Goal: Task Accomplishment & Management: Manage account settings

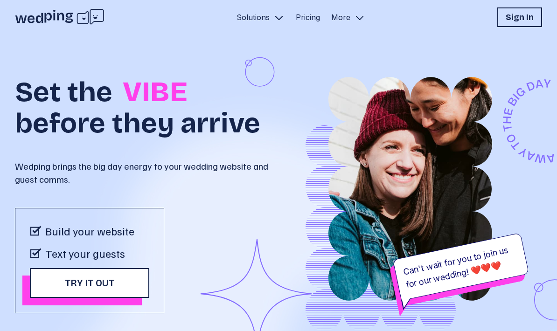
click at [513, 19] on h1 "Sign In" at bounding box center [520, 17] width 28 height 13
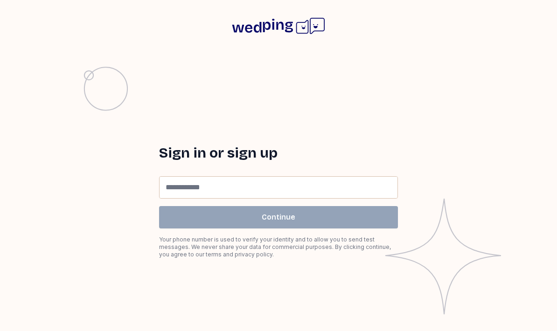
click at [323, 198] on input at bounding box center [279, 187] width 238 height 21
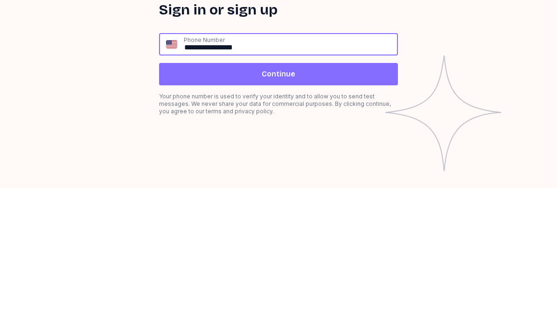
type input "**********"
click at [284, 212] on span "Continue" at bounding box center [279, 217] width 34 height 11
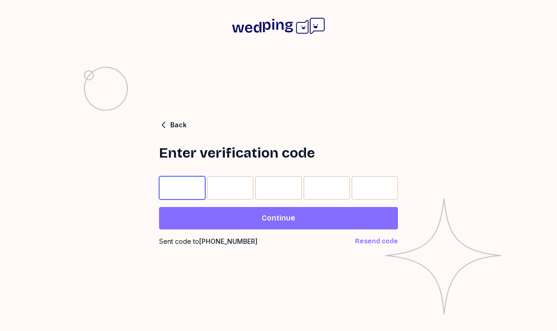
click at [182, 200] on input "Please enter OTP character 1" at bounding box center [182, 187] width 46 height 23
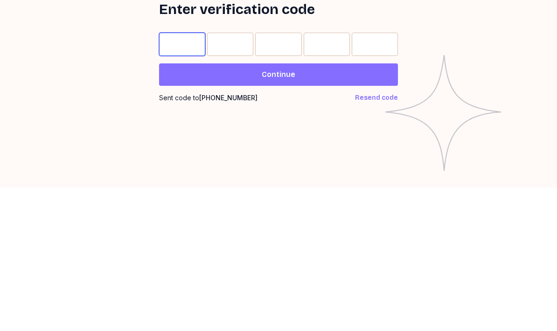
type input "*"
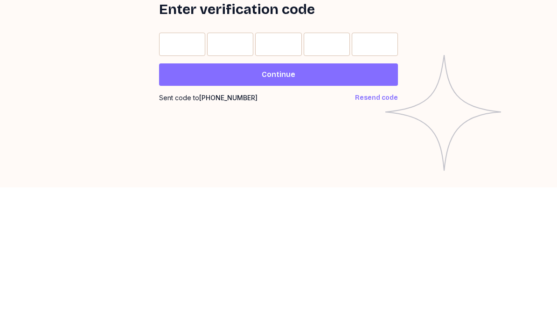
click at [337, 207] on button "Continue" at bounding box center [278, 218] width 239 height 22
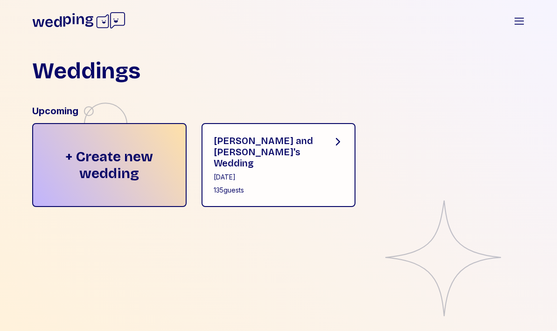
click at [299, 174] on div "[PERSON_NAME] and [PERSON_NAME]'s Wedding [DATE] 135 guests" at bounding box center [266, 165] width 104 height 60
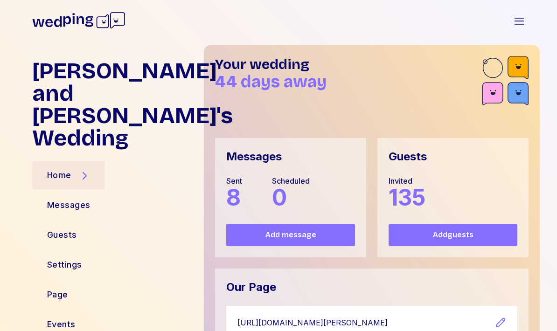
click at [75, 229] on div "Guests" at bounding box center [62, 235] width 30 height 13
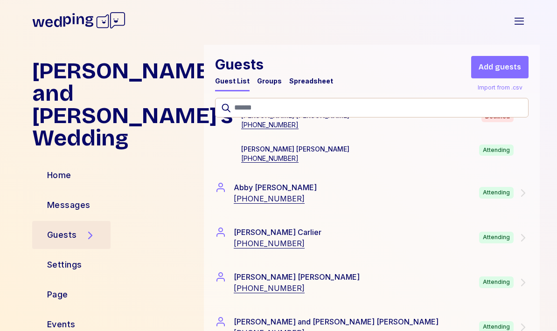
scroll to position [203, 0]
click at [512, 234] on div "Attending" at bounding box center [496, 237] width 35 height 12
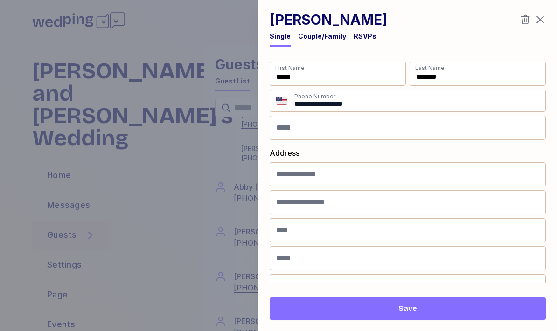
click at [358, 35] on div "RSVPs" at bounding box center [365, 36] width 23 height 9
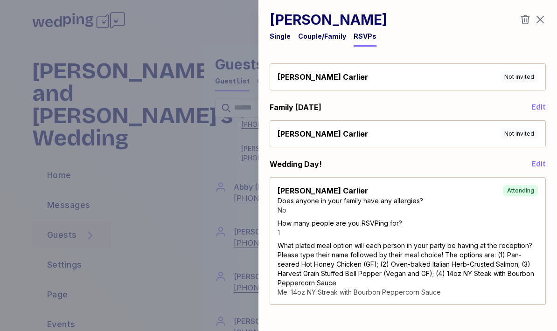
scroll to position [17, 0]
click at [544, 24] on icon "button" at bounding box center [540, 19] width 11 height 11
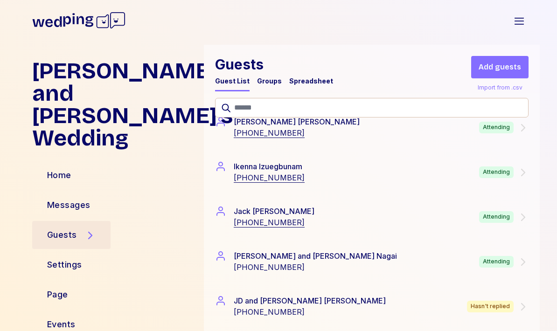
scroll to position [3019, 0]
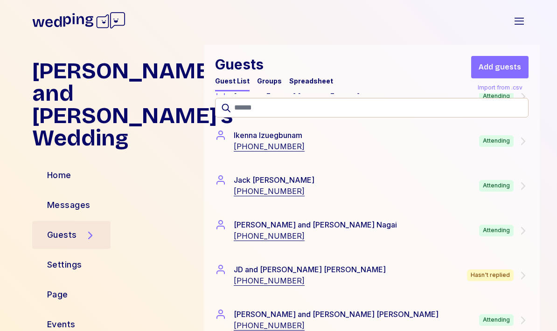
click at [505, 239] on div "[PERSON_NAME] and [PERSON_NAME] [PHONE_NUMBER] Attending" at bounding box center [372, 230] width 314 height 22
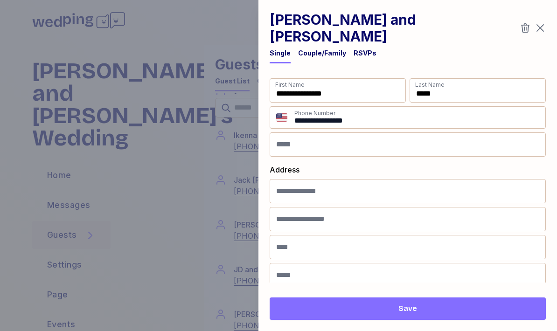
click at [359, 49] on div "RSVPs" at bounding box center [365, 53] width 23 height 9
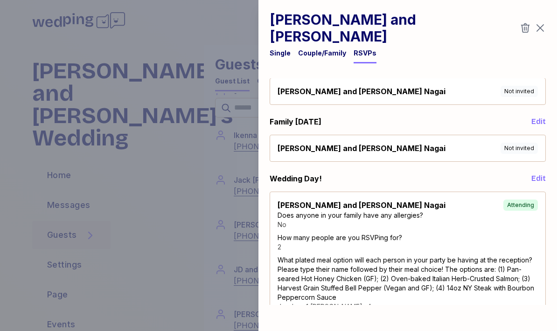
scroll to position [17, 0]
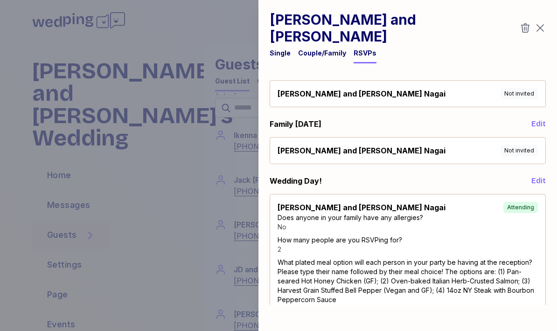
click at [538, 24] on icon "button" at bounding box center [540, 27] width 11 height 11
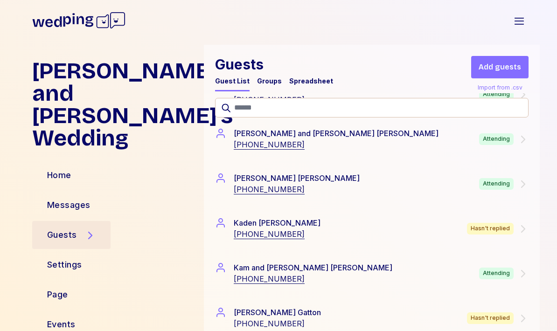
scroll to position [3425, 0]
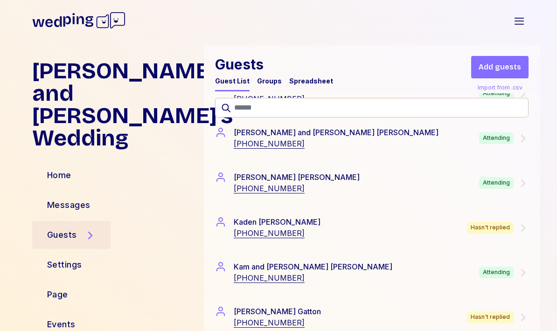
click at [550, 166] on div "[PERSON_NAME] and [PERSON_NAME]'s Wedding Home Messages Guests Settings Page Ev…" at bounding box center [278, 188] width 557 height 287
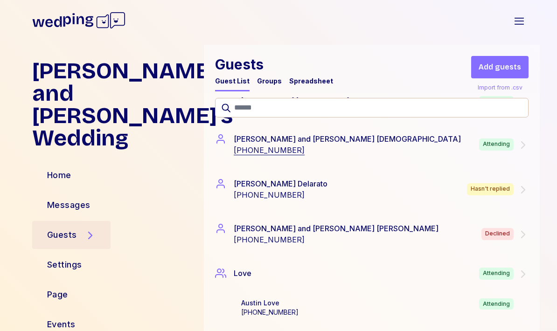
scroll to position [4418, 0]
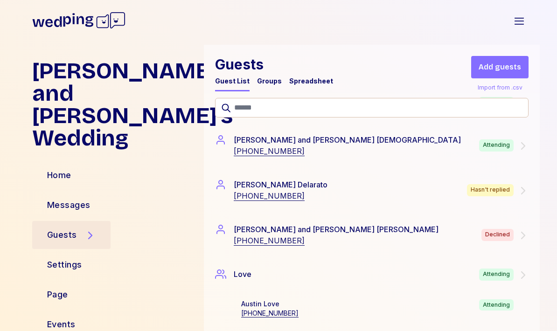
click at [501, 241] on div "[PERSON_NAME] and [PERSON_NAME] [PHONE_NUMBER] Declined" at bounding box center [372, 235] width 314 height 22
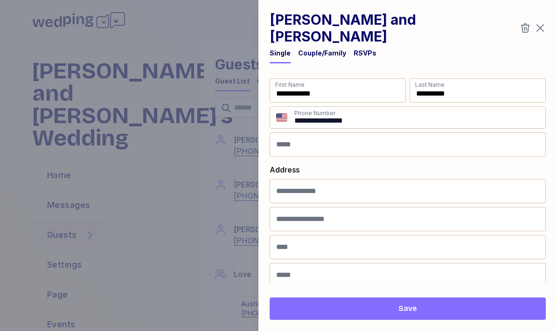
click at [357, 49] on div "RSVPs" at bounding box center [365, 53] width 23 height 9
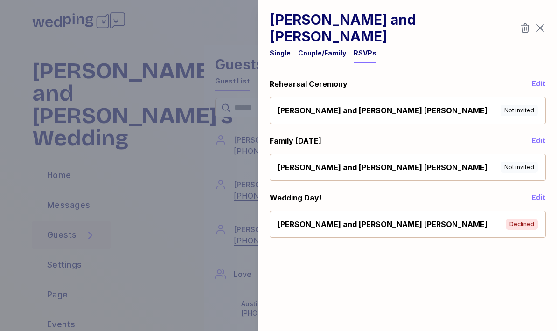
click at [539, 25] on icon "button" at bounding box center [540, 28] width 7 height 7
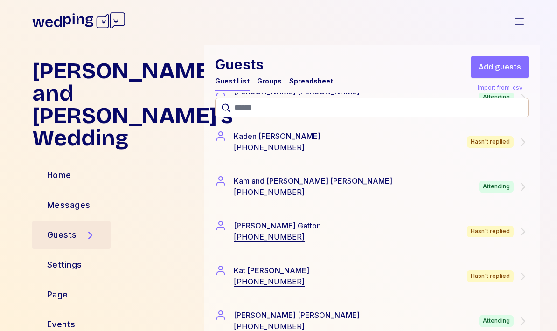
scroll to position [3515, 0]
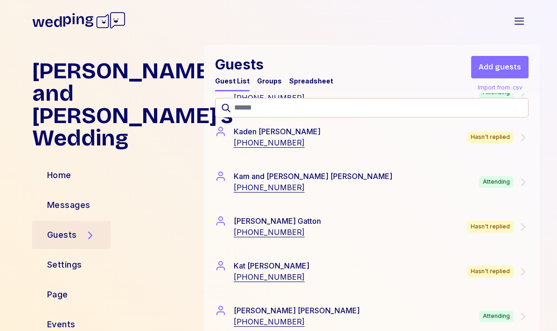
click at [555, 277] on div "[PERSON_NAME] and [PERSON_NAME]'s Wedding Home Messages Guests Settings Page Ev…" at bounding box center [278, 188] width 557 height 287
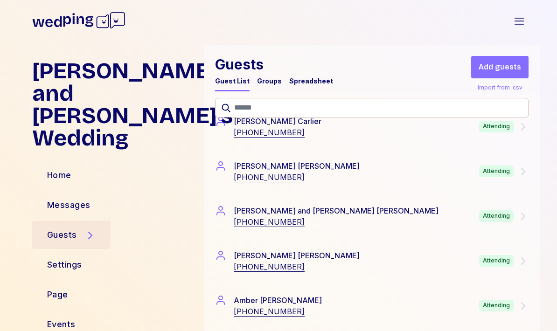
scroll to position [315, 0]
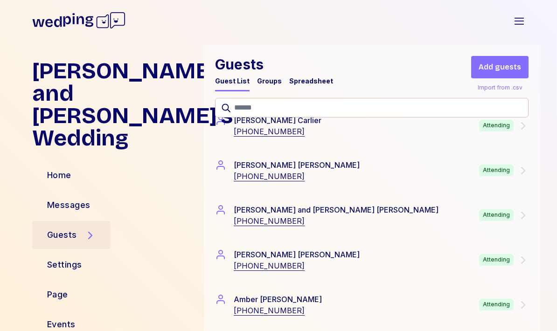
click at [511, 264] on div "Attending" at bounding box center [496, 260] width 35 height 12
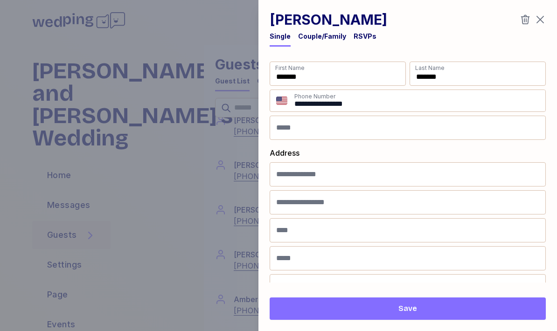
click at [359, 35] on div "RSVPs" at bounding box center [365, 36] width 23 height 9
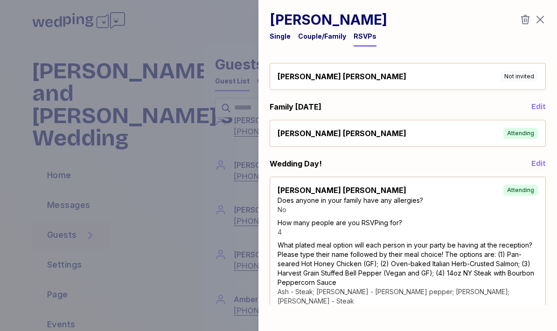
scroll to position [17, 0]
click at [545, 18] on icon "button" at bounding box center [540, 19] width 11 height 11
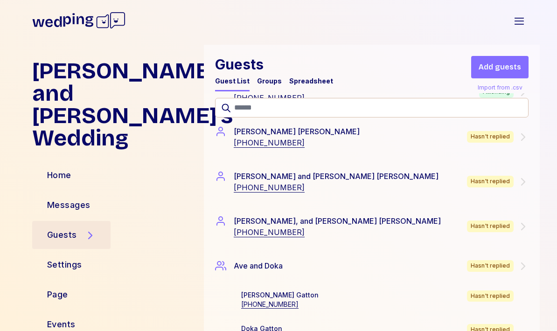
scroll to position [573, 0]
click at [500, 182] on div "Hasn't replied" at bounding box center [490, 181] width 47 height 12
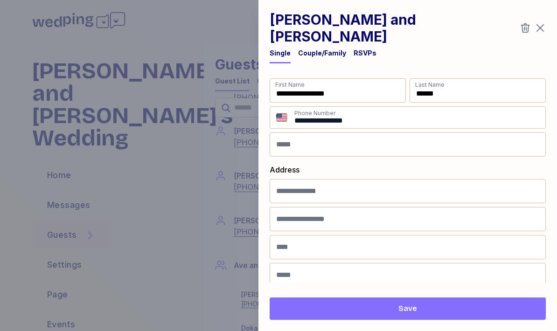
click at [529, 23] on icon "button" at bounding box center [525, 27] width 9 height 9
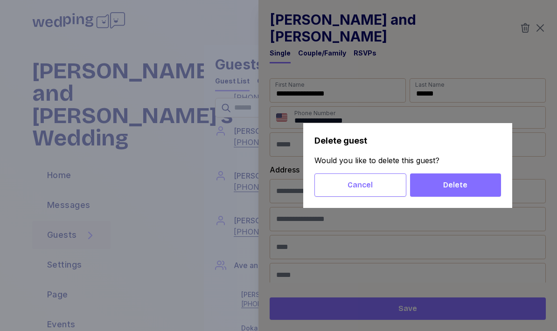
click at [473, 188] on span "Delete" at bounding box center [456, 185] width 76 height 11
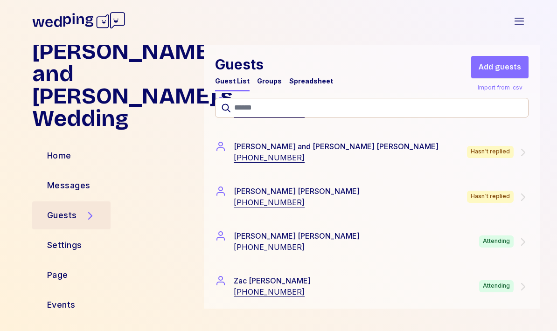
scroll to position [6164, 0]
click at [511, 297] on div "[PERSON_NAME] [PHONE_NUMBER] Attending" at bounding box center [372, 286] width 314 height 22
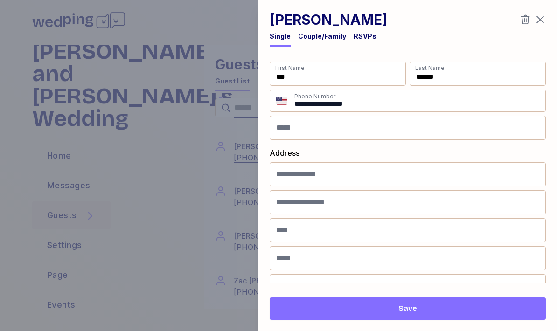
click at [371, 40] on div "RSVPs" at bounding box center [365, 36] width 23 height 9
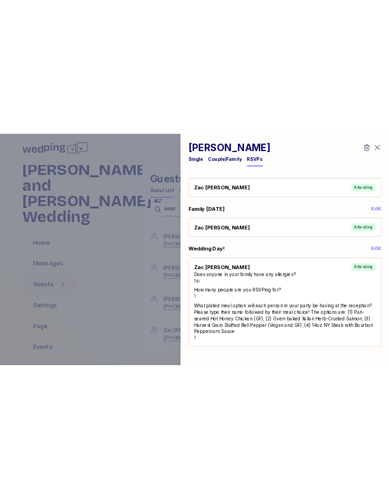
scroll to position [17, 0]
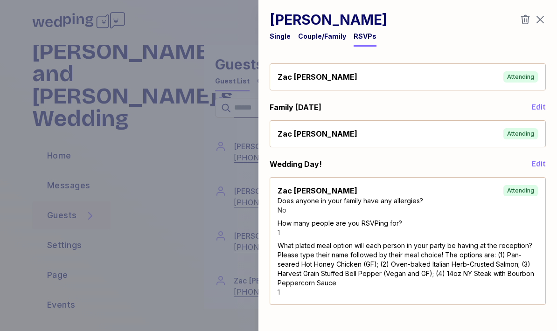
click at [546, 14] on icon "button" at bounding box center [540, 19] width 11 height 11
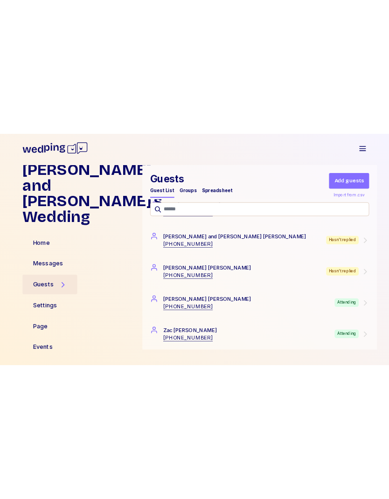
scroll to position [6073, 0]
